Goal: Task Accomplishment & Management: Manage account settings

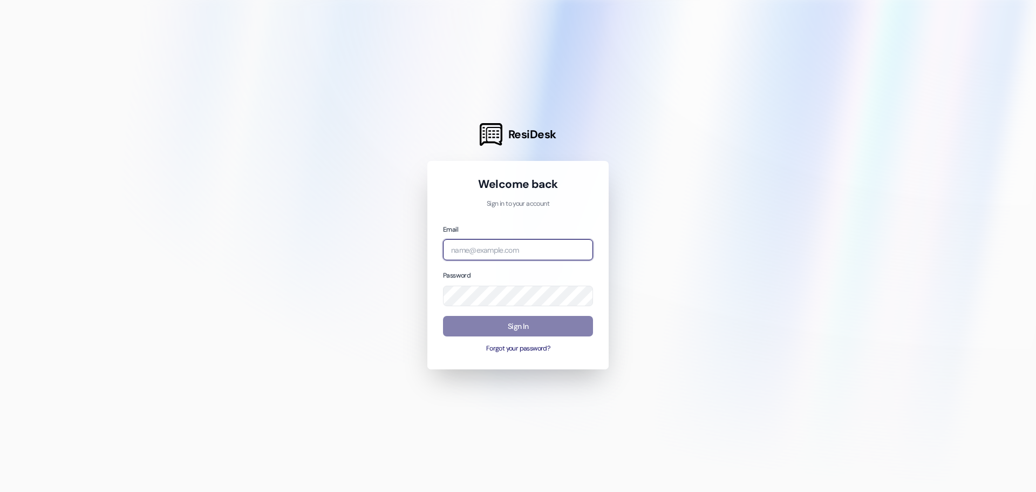
click at [514, 254] on input "email" at bounding box center [518, 249] width 150 height 21
click at [467, 354] on div "Welcome back Sign in to your account Email Password Sign In Forgot your passwor…" at bounding box center [518, 265] width 181 height 208
click at [492, 258] on input "email" at bounding box center [518, 249] width 150 height 21
click at [548, 201] on p "Sign in to your account" at bounding box center [518, 204] width 150 height 10
drag, startPoint x: 558, startPoint y: 206, endPoint x: 466, endPoint y: 134, distance: 116.2
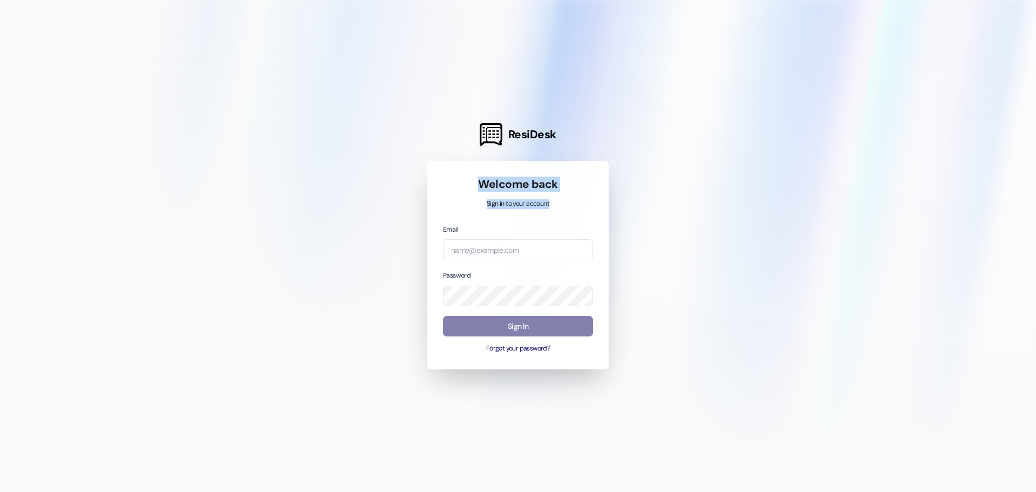
click at [467, 150] on div "ResiDesk Welcome back Sign in to your account Email Password Sign In Forgot you…" at bounding box center [518, 246] width 1036 height 492
click at [465, 123] on div at bounding box center [518, 246] width 1036 height 492
drag, startPoint x: 557, startPoint y: 203, endPoint x: 445, endPoint y: 104, distance: 149.1
click at [448, 102] on div "ResiDesk Welcome back Sign in to your account Email Password Sign In Forgot you…" at bounding box center [518, 246] width 1036 height 492
click at [444, 108] on div at bounding box center [518, 246] width 1036 height 492
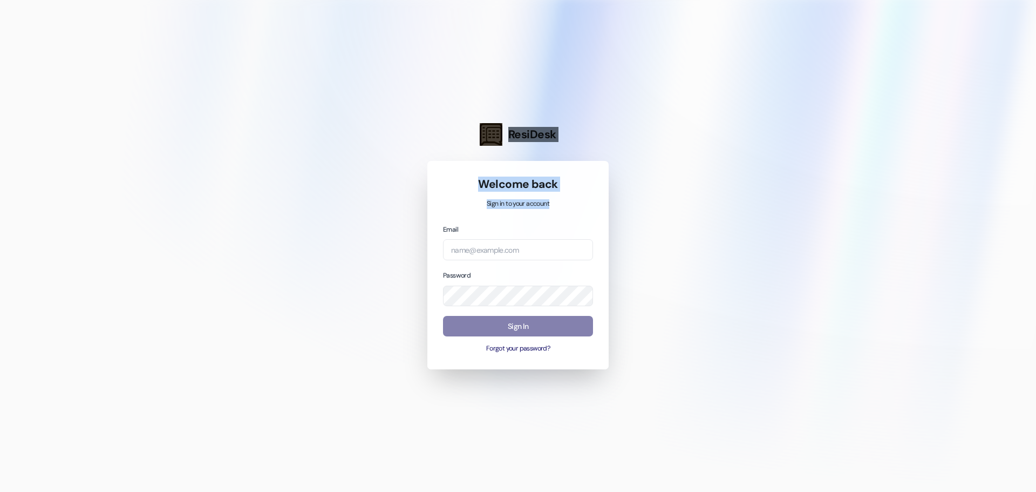
drag, startPoint x: 552, startPoint y: 202, endPoint x: 451, endPoint y: 115, distance: 133.6
click at [453, 119] on div "ResiDesk Welcome back Sign in to your account Email Password Sign In Forgot you…" at bounding box center [518, 246] width 1036 height 492
click at [450, 112] on div at bounding box center [518, 246] width 1036 height 492
drag, startPoint x: 551, startPoint y: 205, endPoint x: 437, endPoint y: 121, distance: 141.6
click at [437, 123] on div "ResiDesk Welcome back Sign in to your account Email Password Sign In Forgot you…" at bounding box center [518, 246] width 1036 height 492
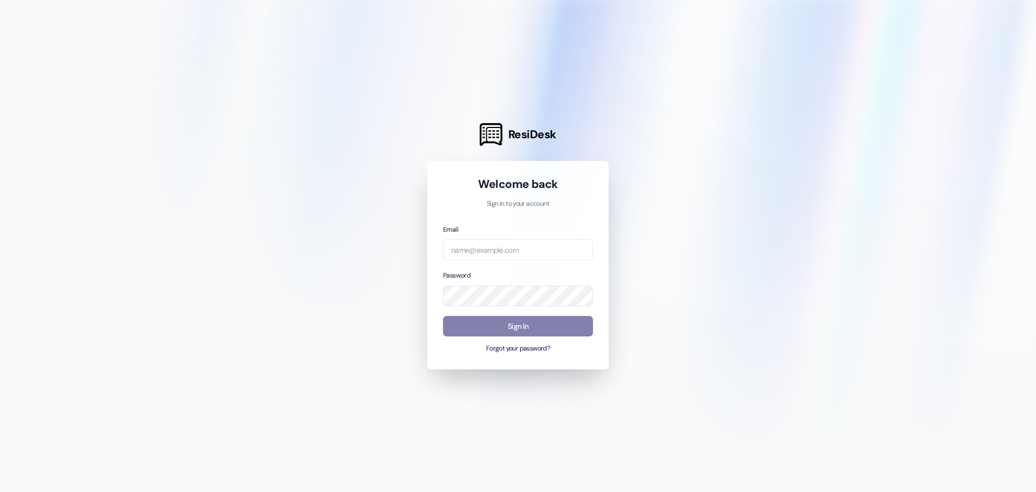
click at [437, 120] on div at bounding box center [518, 246] width 1036 height 492
drag, startPoint x: 551, startPoint y: 205, endPoint x: 460, endPoint y: 129, distance: 118.5
click at [460, 130] on div "ResiDesk Welcome back Sign in to your account Email Password Sign In Forgot you…" at bounding box center [518, 246] width 1036 height 492
click at [455, 172] on div "Welcome back Sign in to your account Email Password Sign In Forgot your passwor…" at bounding box center [518, 265] width 181 height 208
